Goal: Transaction & Acquisition: Purchase product/service

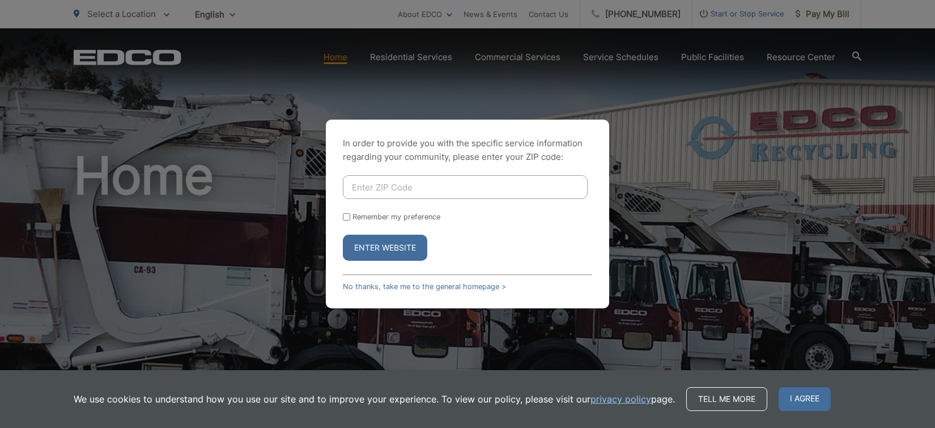
click at [436, 192] on input "Enter ZIP Code" at bounding box center [465, 187] width 245 height 24
type input "92024"
click at [343, 235] on button "Enter Website" at bounding box center [385, 248] width 84 height 26
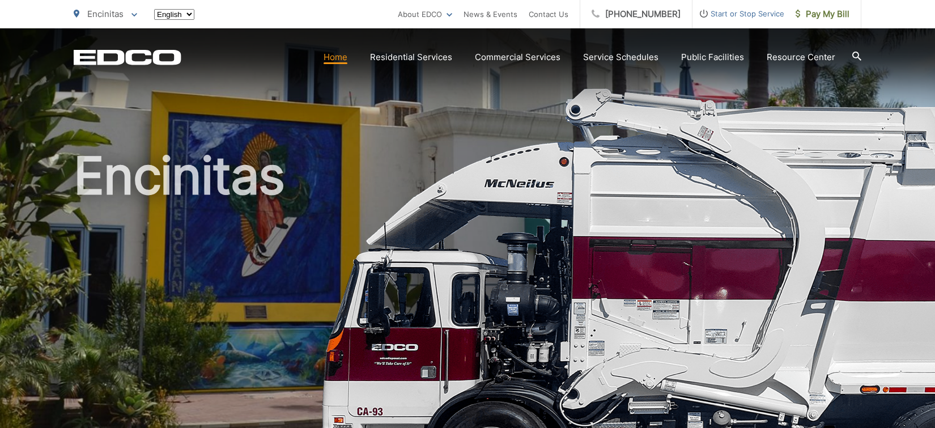
click at [392, 246] on h1 "Encinitas" at bounding box center [468, 326] width 788 height 359
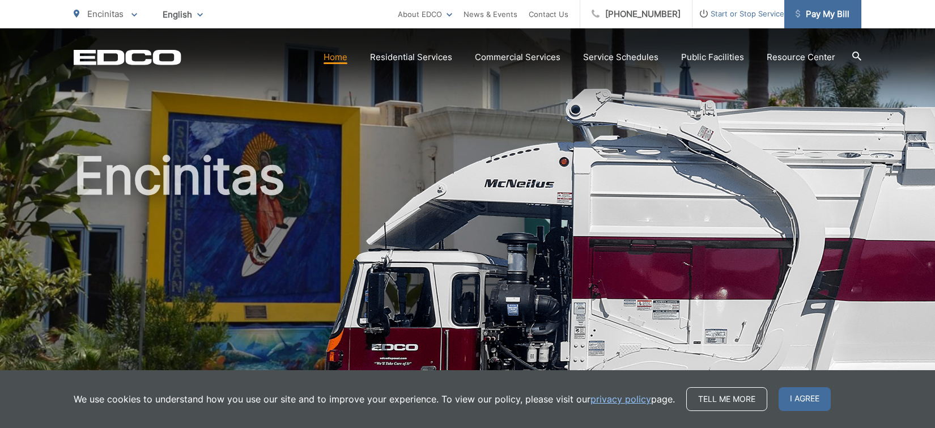
click at [813, 15] on span "Pay My Bill" at bounding box center [823, 14] width 54 height 14
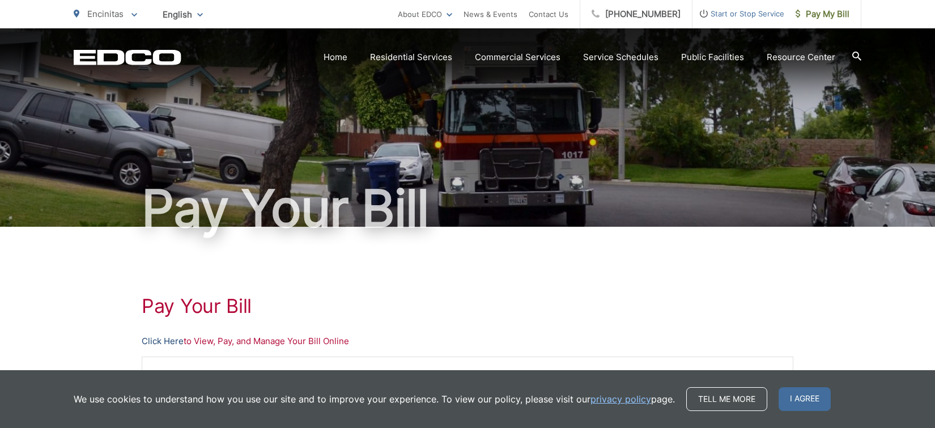
click at [171, 338] on link "Click Here" at bounding box center [163, 341] width 42 height 14
